Goal: Find specific page/section: Find specific page/section

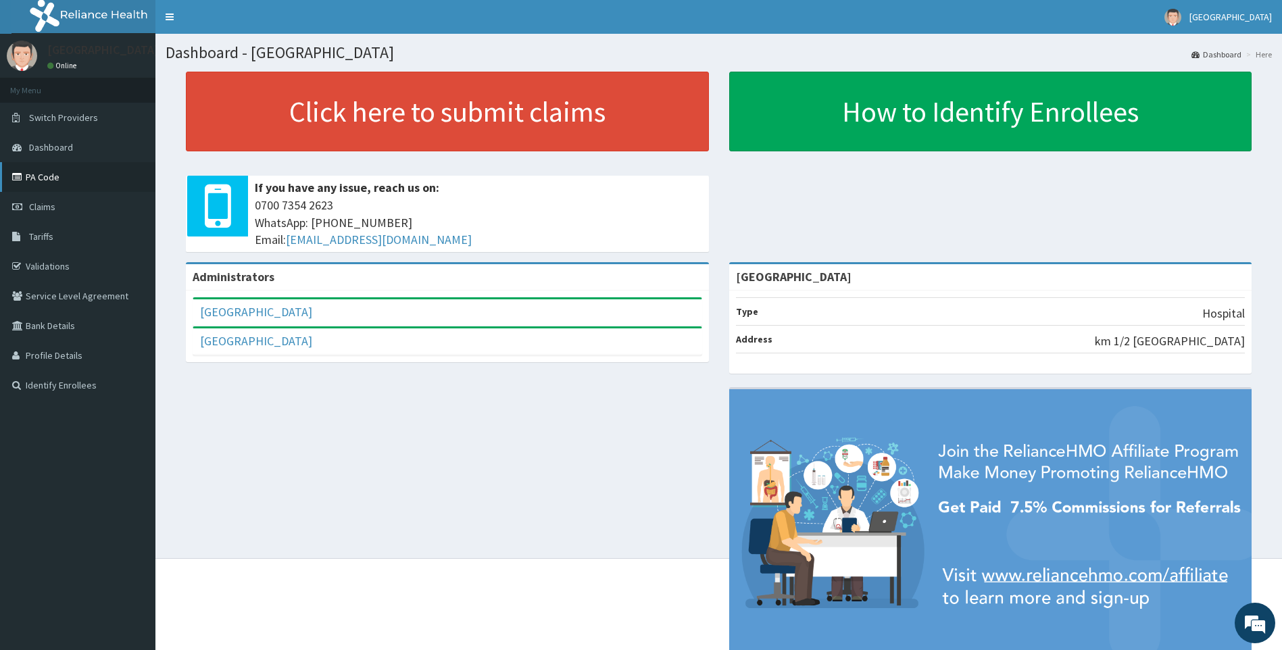
click at [65, 183] on link "PA Code" at bounding box center [77, 177] width 155 height 30
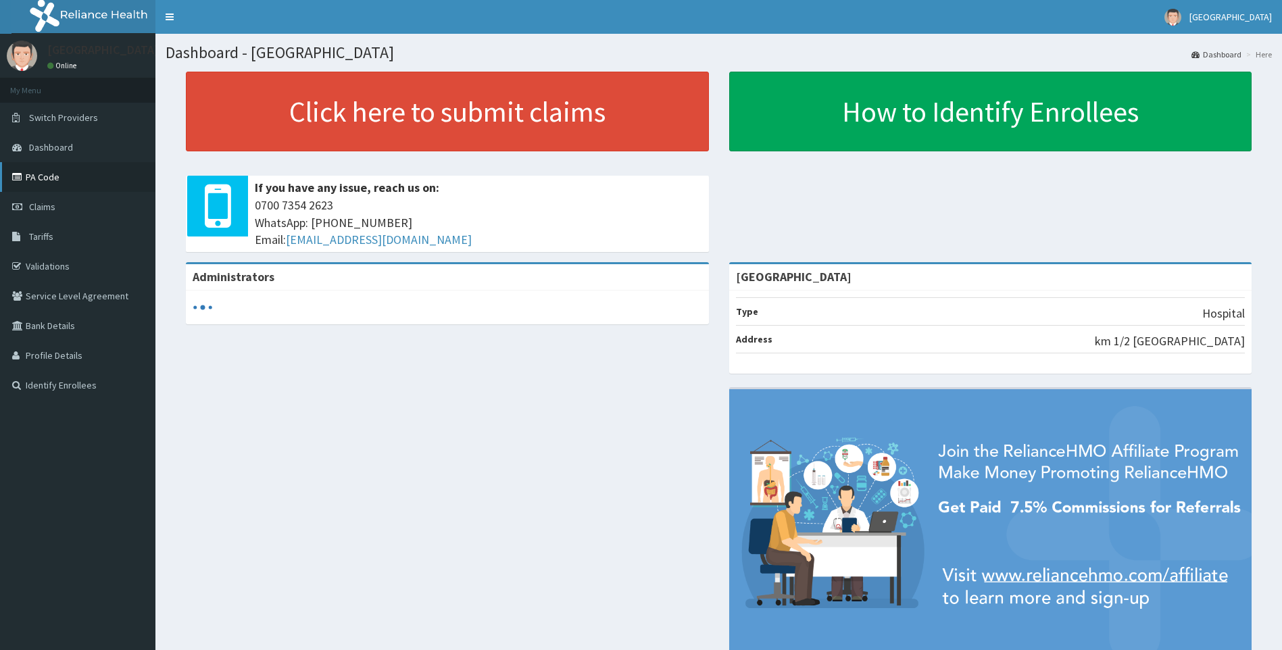
click at [37, 180] on link "PA Code" at bounding box center [77, 177] width 155 height 30
